Goal: Find specific fact: Find specific fact

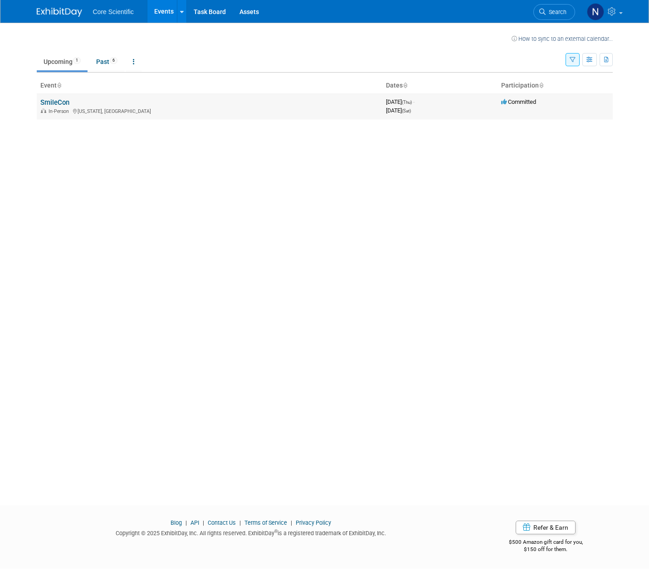
click at [57, 102] on link "SmileCon" at bounding box center [54, 102] width 29 height 8
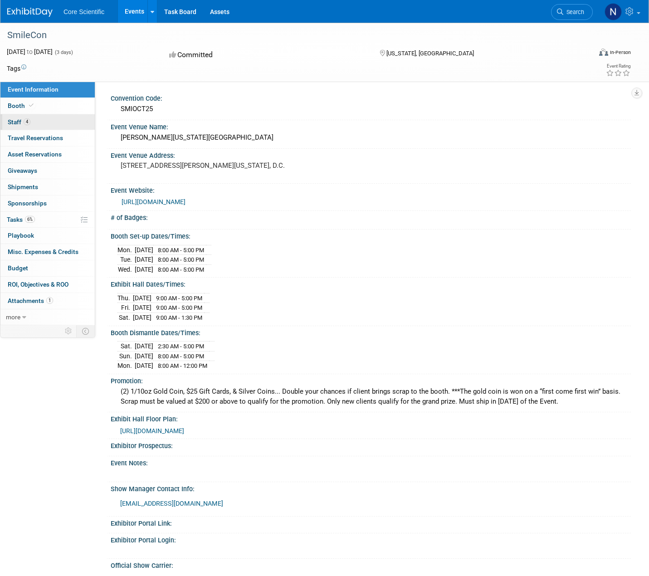
click at [27, 121] on span "4" at bounding box center [27, 121] width 7 height 7
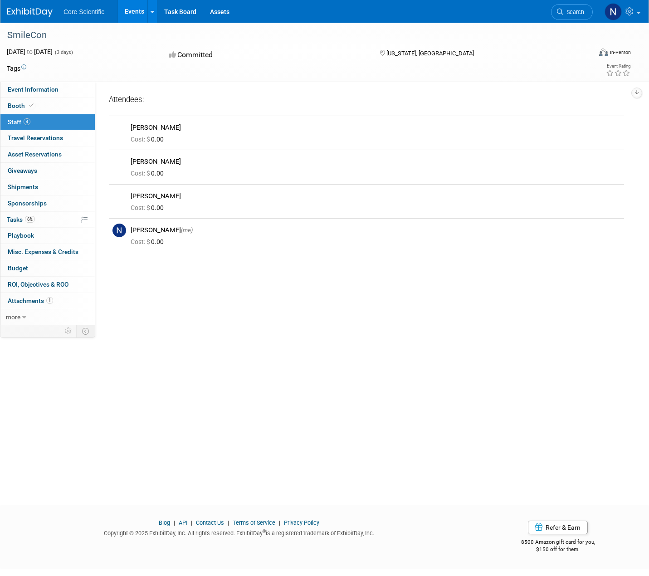
click at [359, 301] on div "Convention Code: SMIOCT25 Event Venue Name: [PERSON_NAME][US_STATE][GEOGRAPHIC_…" at bounding box center [362, 203] width 535 height 243
